Goal: Transaction & Acquisition: Purchase product/service

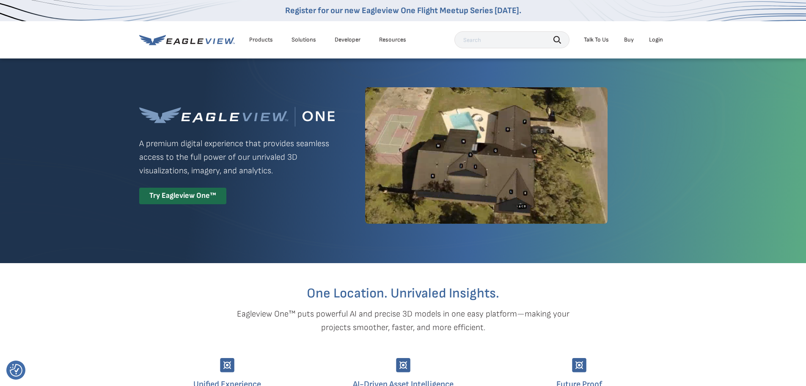
click at [656, 39] on div "Login" at bounding box center [656, 40] width 14 height 8
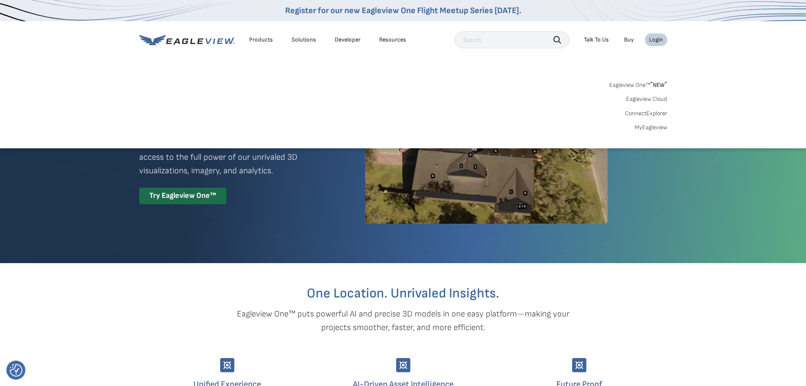
click at [646, 84] on link "Eagleview One™ * NEW *" at bounding box center [638, 84] width 58 height 10
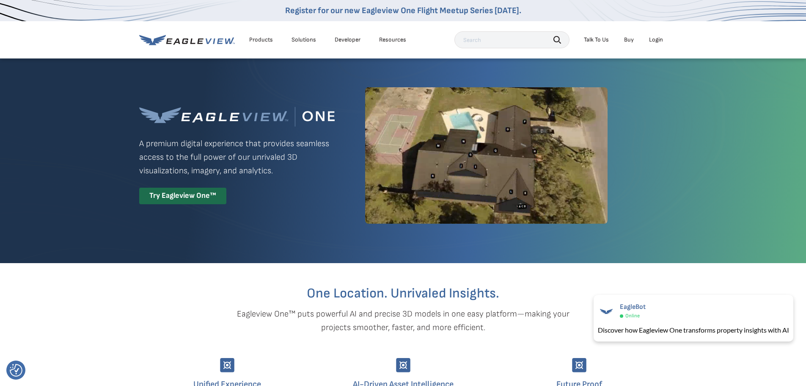
click at [656, 36] on div "Login" at bounding box center [656, 40] width 14 height 8
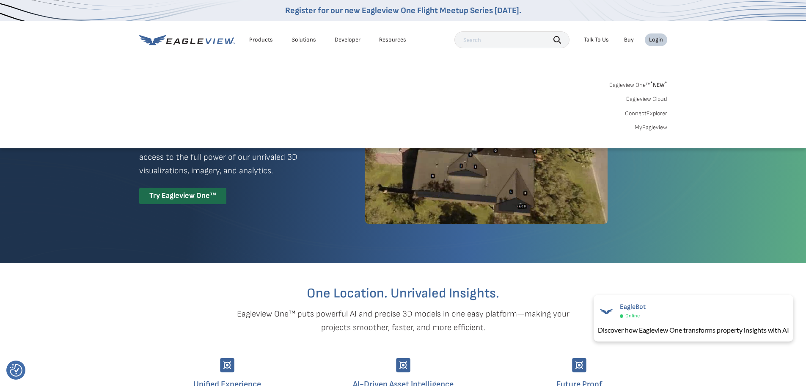
click at [655, 127] on link "MyEagleview" at bounding box center [651, 128] width 33 height 8
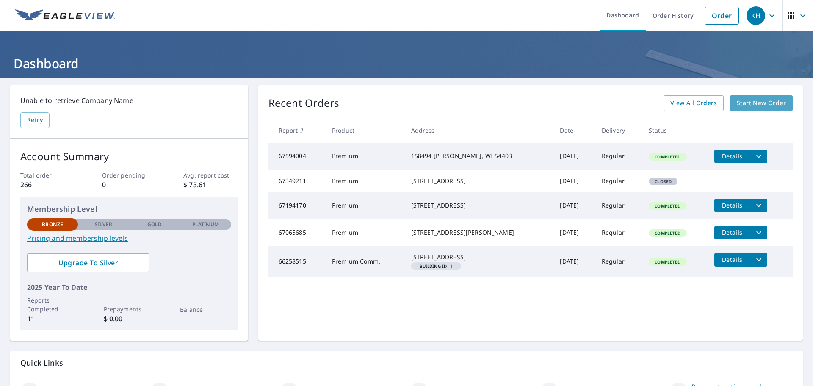
click at [765, 100] on span "Start New Order" at bounding box center [760, 103] width 49 height 11
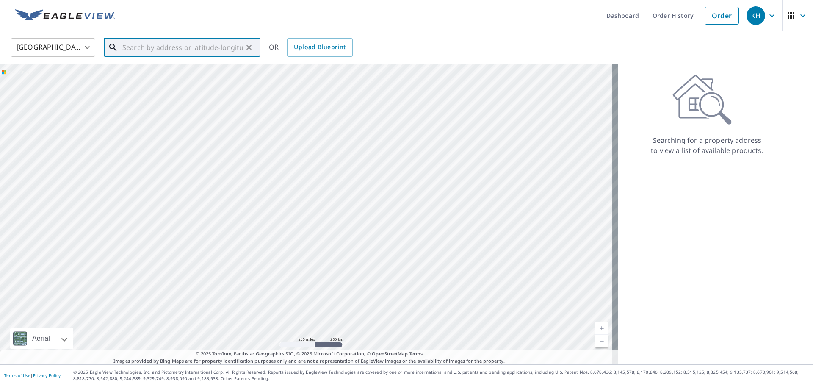
click at [127, 49] on input "text" at bounding box center [182, 48] width 121 height 24
click at [132, 76] on span "[STREET_ADDRESS]" at bounding box center [187, 72] width 133 height 10
type input "[STREET_ADDRESS]"
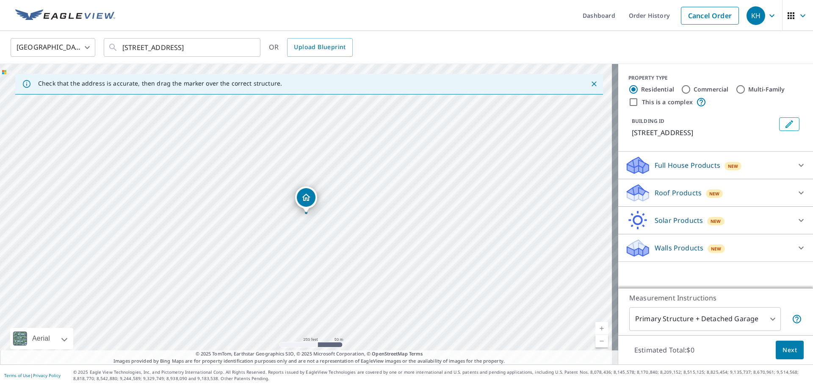
click at [595, 328] on link "Current Level 17, Zoom In" at bounding box center [601, 328] width 13 height 13
click at [595, 328] on link "Current Level 18, Zoom In" at bounding box center [601, 328] width 13 height 13
click at [796, 190] on icon at bounding box center [801, 192] width 10 height 10
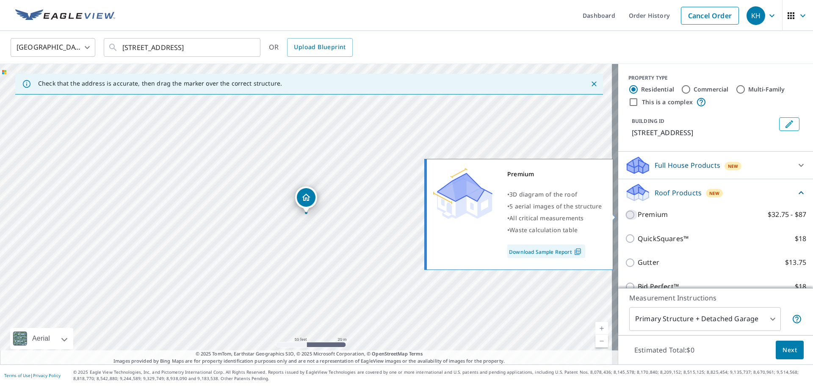
click at [625, 212] on input "Premium $32.75 - $87" at bounding box center [631, 214] width 13 height 10
checkbox input "true"
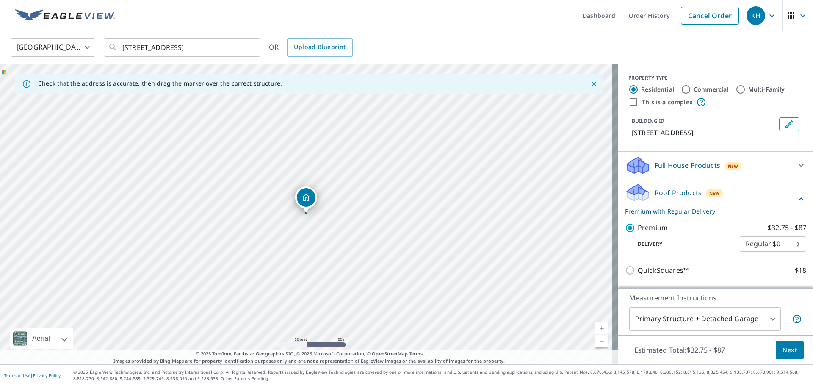
click at [782, 347] on span "Next" at bounding box center [789, 349] width 14 height 11
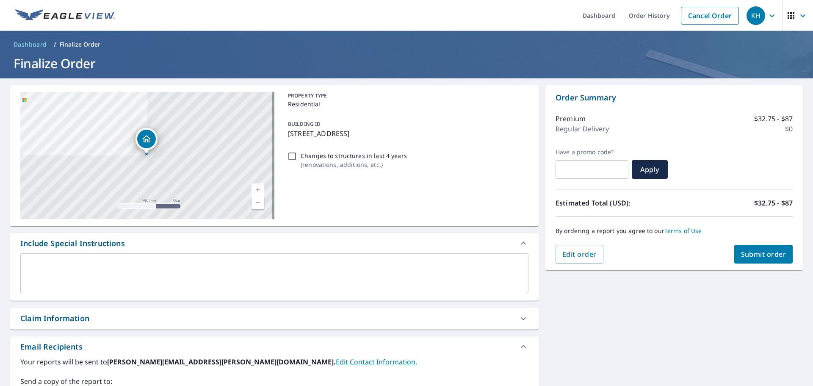
click at [758, 254] on span "Submit order" at bounding box center [763, 253] width 45 height 9
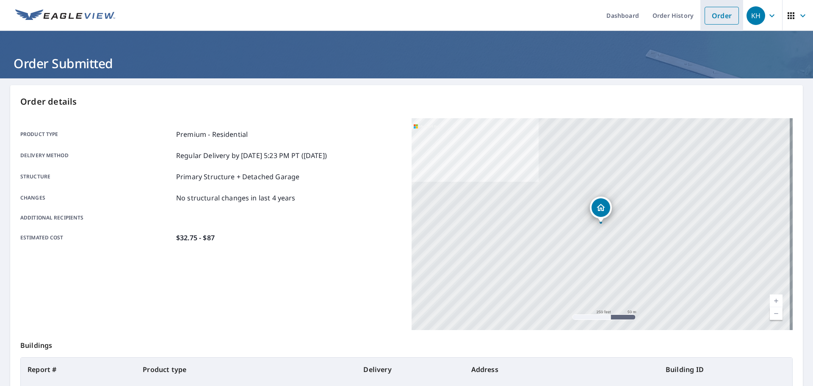
click at [720, 17] on link "Order" at bounding box center [721, 16] width 34 height 18
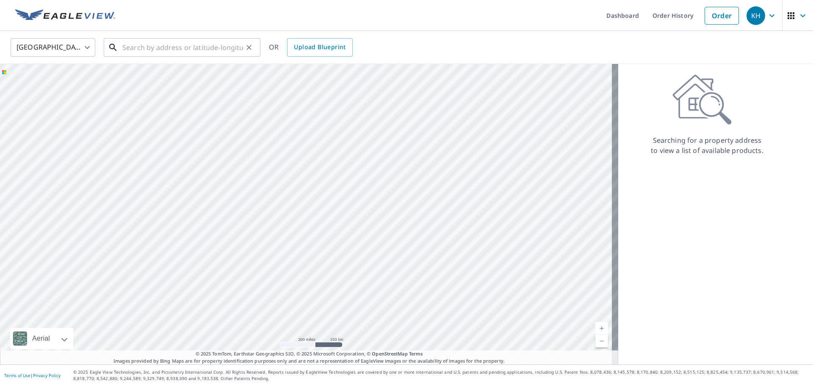
click at [187, 47] on input "text" at bounding box center [182, 48] width 121 height 24
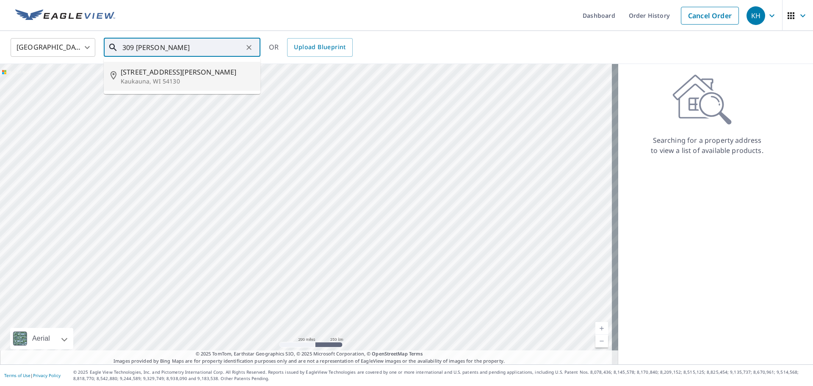
click at [163, 76] on span "[STREET_ADDRESS][PERSON_NAME]" at bounding box center [187, 72] width 133 height 10
type input "[STREET_ADDRESS][PERSON_NAME]"
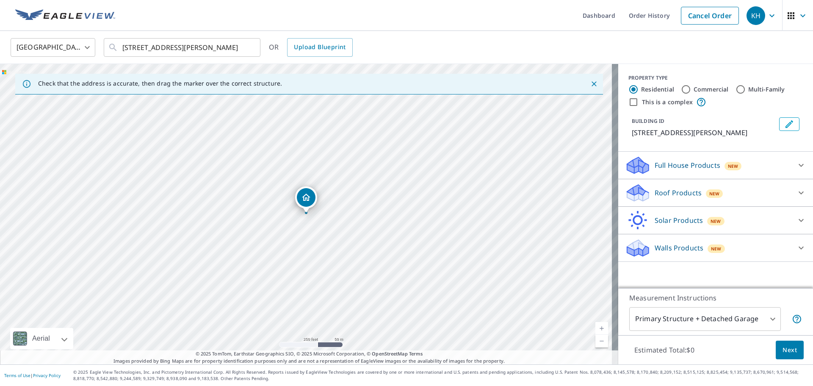
click at [595, 326] on link "Current Level 17, Zoom In" at bounding box center [601, 328] width 13 height 13
drag, startPoint x: 308, startPoint y: 197, endPoint x: 362, endPoint y: 259, distance: 81.8
click at [796, 190] on icon at bounding box center [801, 192] width 10 height 10
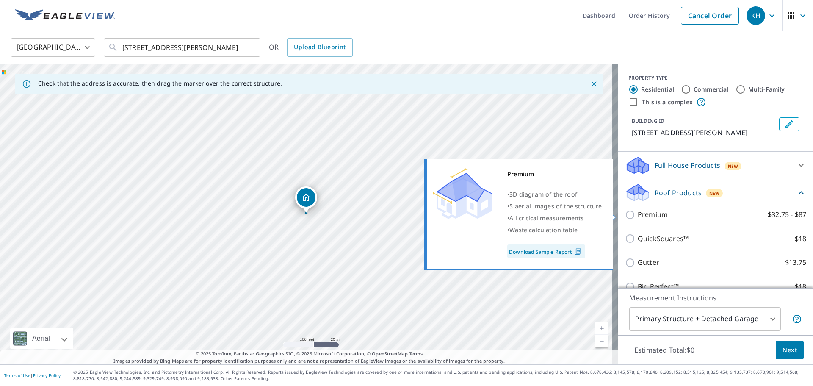
click at [625, 212] on input "Premium $32.75 - $87" at bounding box center [631, 214] width 13 height 10
checkbox input "true"
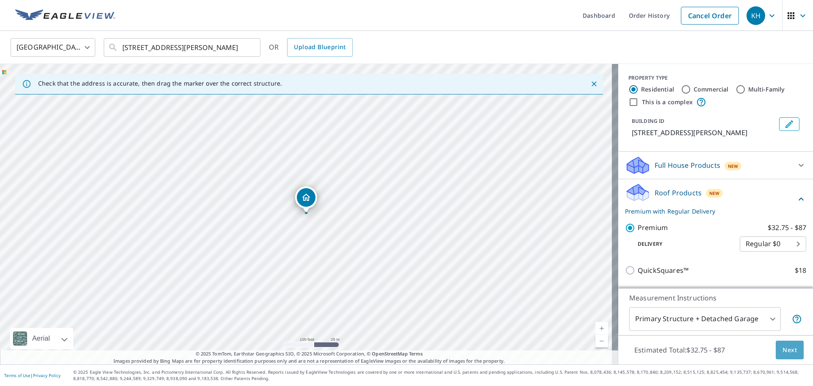
click at [783, 347] on span "Next" at bounding box center [789, 349] width 14 height 11
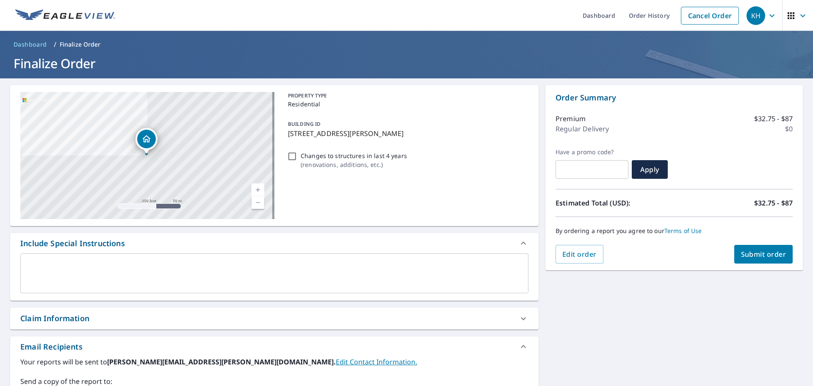
click at [748, 249] on span "Submit order" at bounding box center [763, 253] width 45 height 9
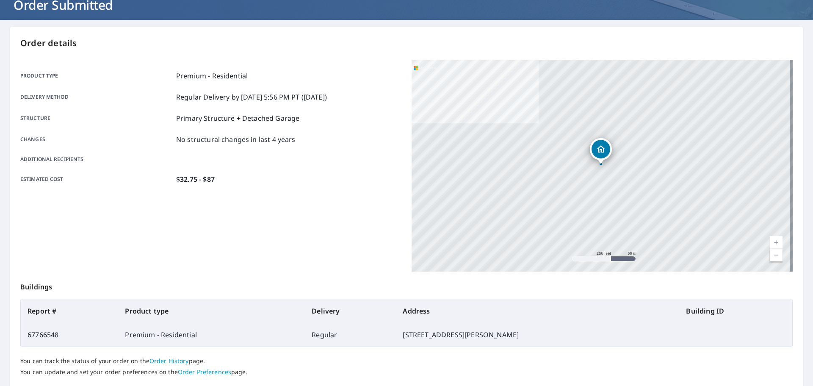
scroll to position [85, 0]
